Goal: Transaction & Acquisition: Purchase product/service

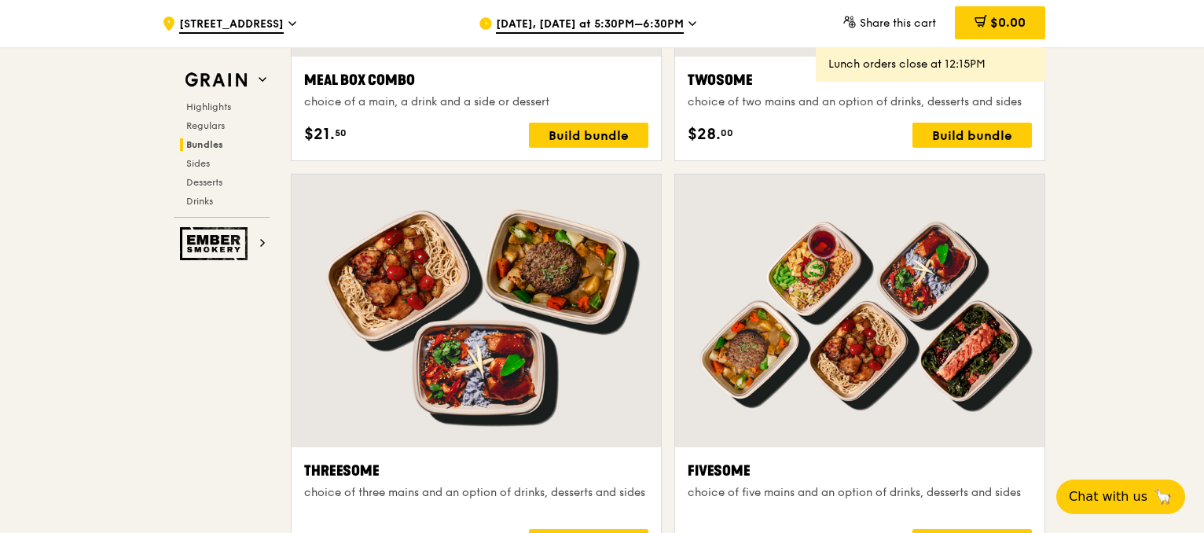
click at [889, 413] on div at bounding box center [859, 310] width 369 height 273
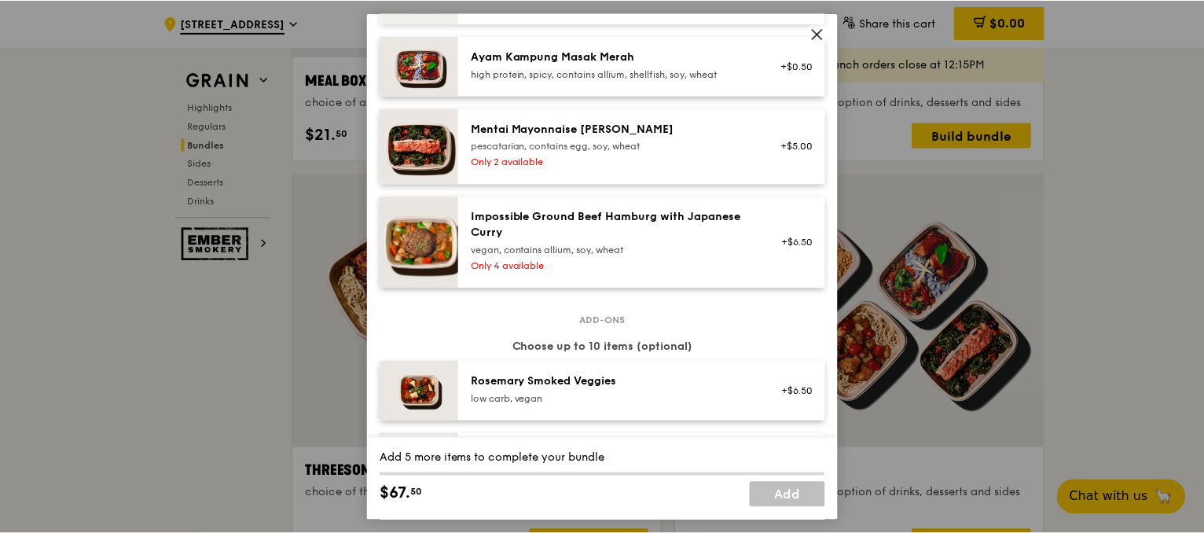
scroll to position [629, 0]
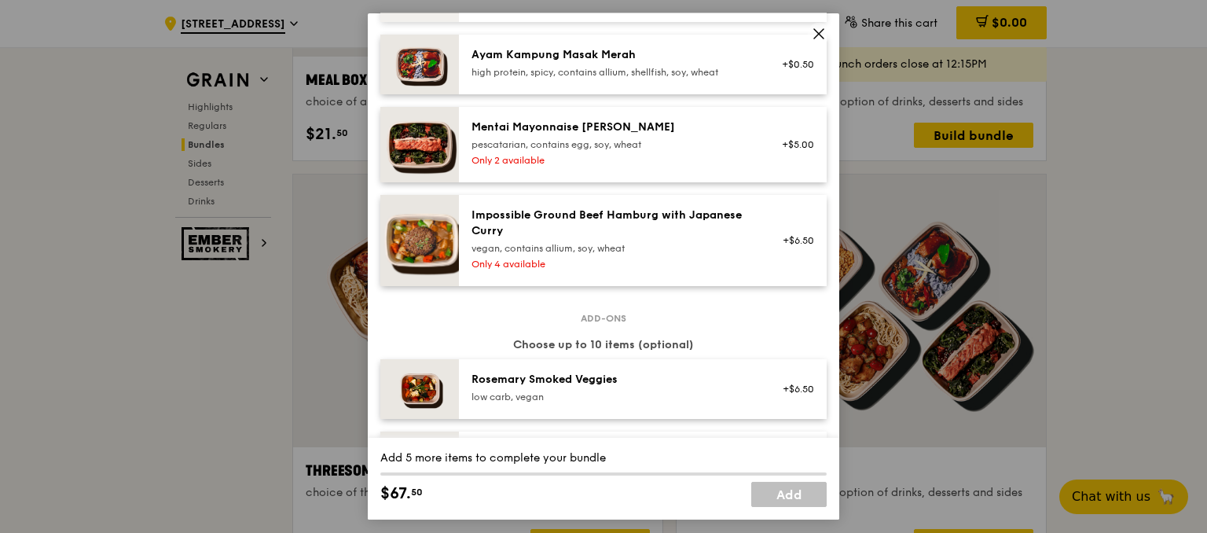
click at [819, 33] on icon at bounding box center [818, 33] width 9 height 9
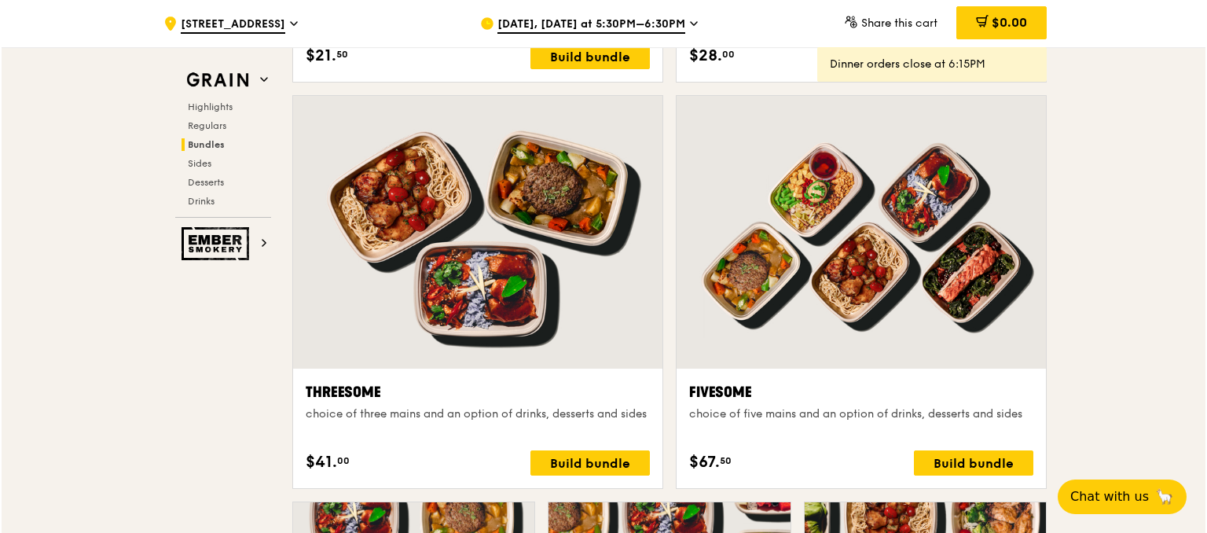
scroll to position [2671, 0]
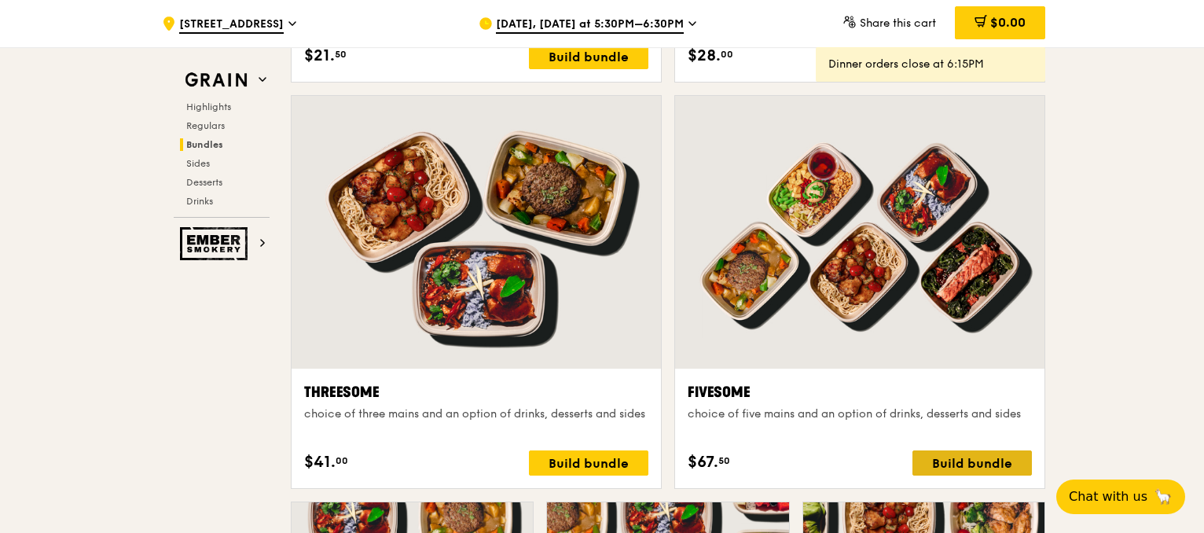
click at [977, 464] on div "Build bundle" at bounding box center [971, 462] width 119 height 25
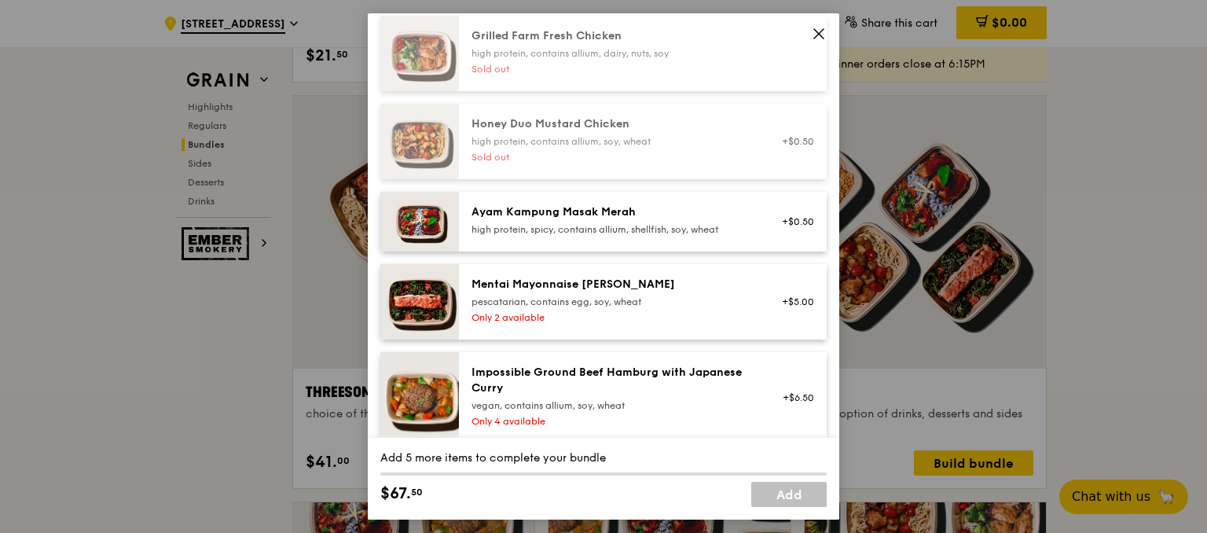
scroll to position [550, 0]
